Goal: Transaction & Acquisition: Purchase product/service

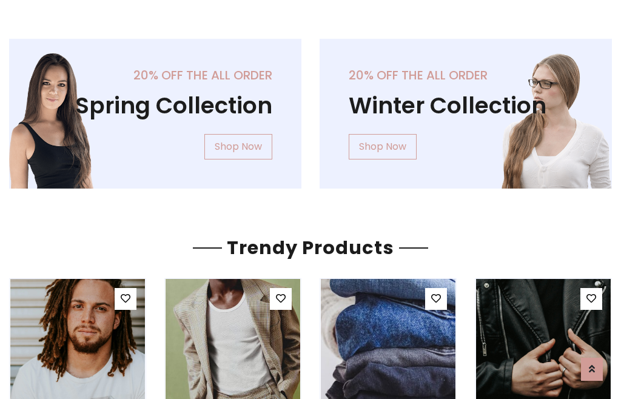
scroll to position [62, 0]
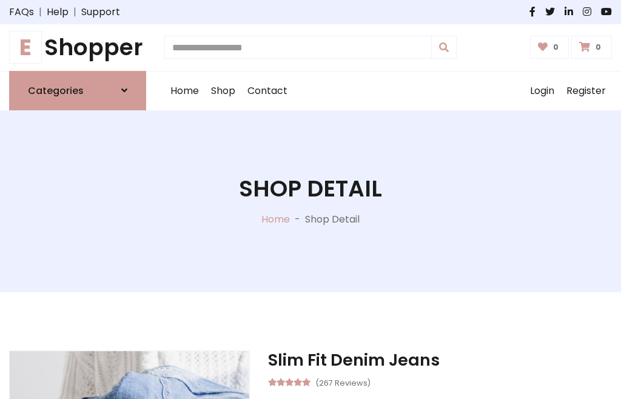
click at [78, 47] on h1 "E Shopper" at bounding box center [77, 47] width 137 height 27
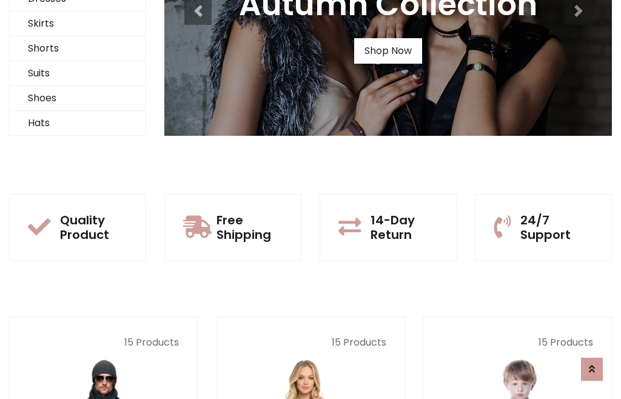
scroll to position [117, 0]
